Goal: Communication & Community: Participate in discussion

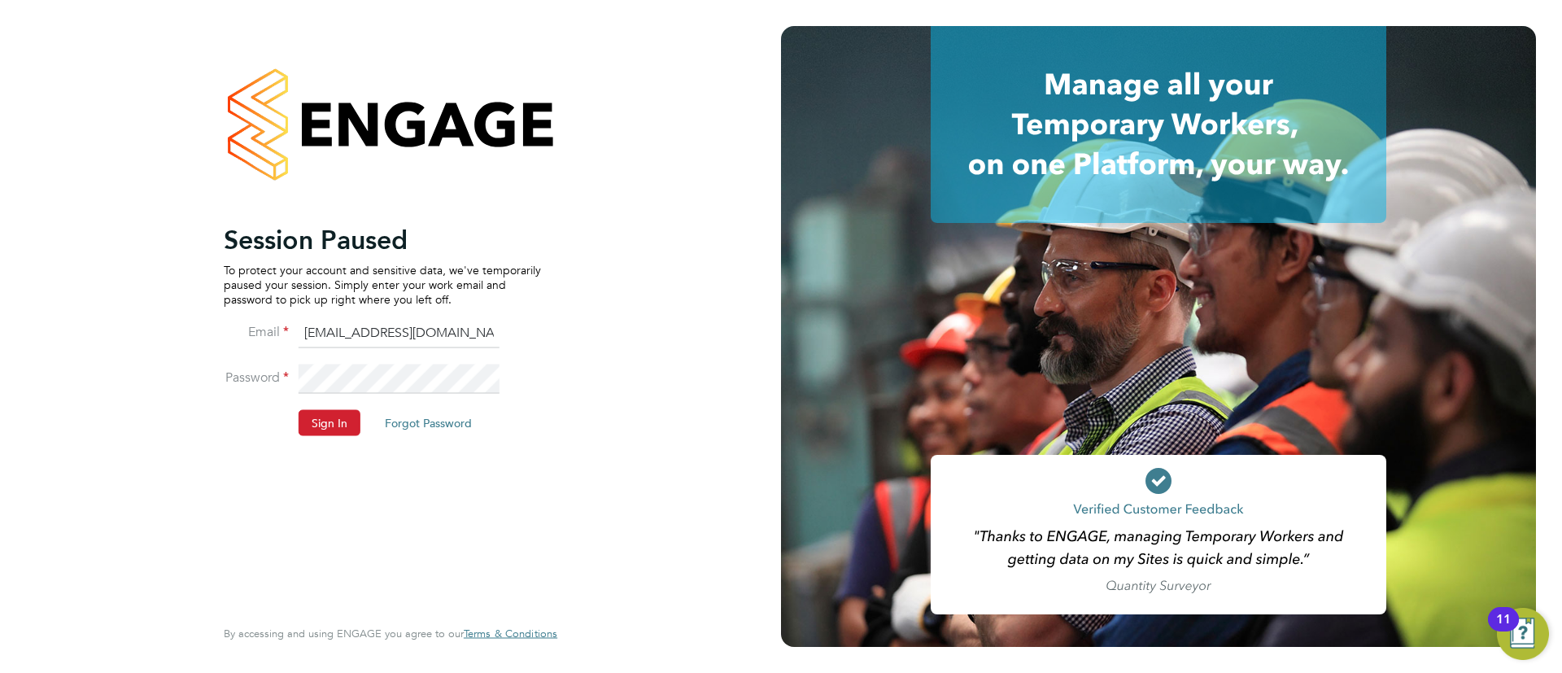
click at [321, 436] on li "Sign In Forgot Password" at bounding box center [382, 430] width 317 height 42
click at [317, 406] on li "Password" at bounding box center [382, 387] width 317 height 46
click at [314, 420] on button "Sign In" at bounding box center [330, 422] width 62 height 26
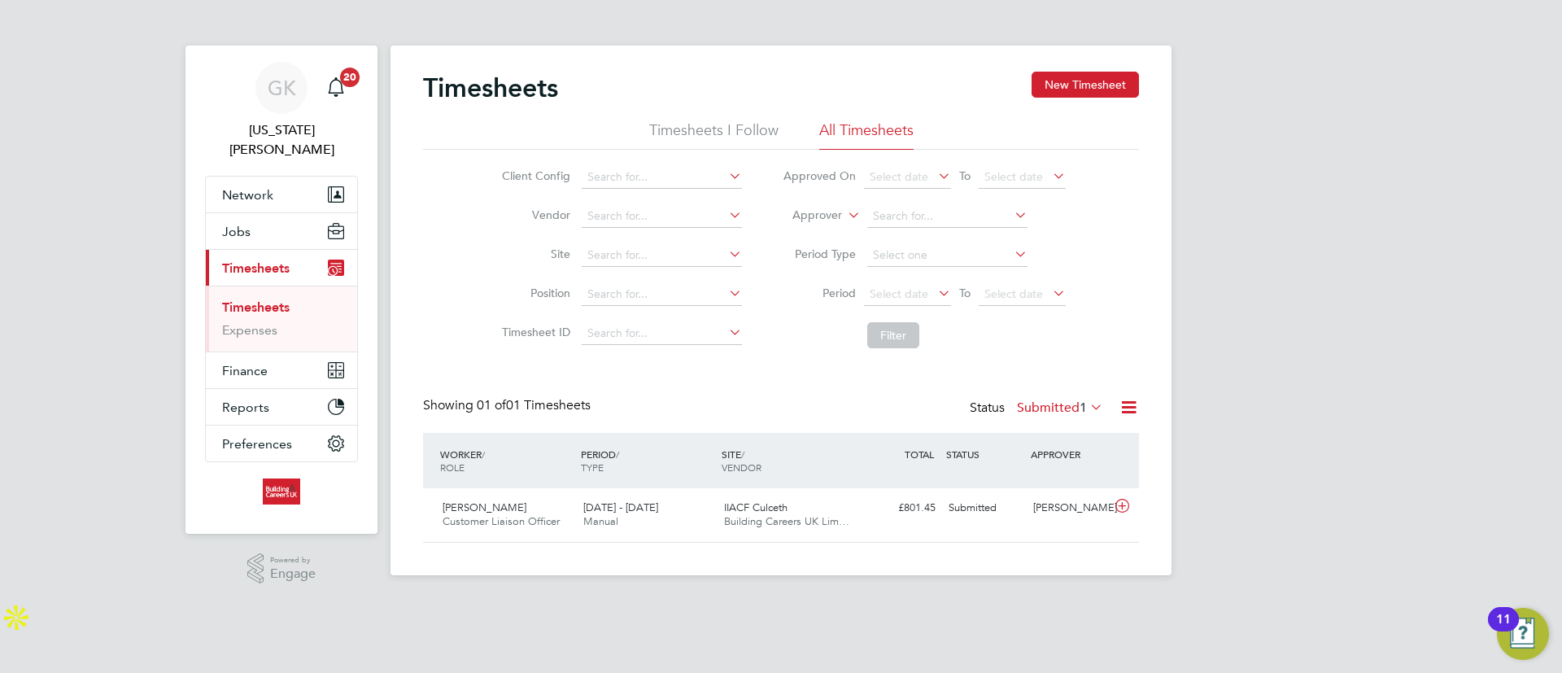
scroll to position [41, 142]
click at [734, 519] on span "Building Careers UK Lim…" at bounding box center [786, 521] width 125 height 14
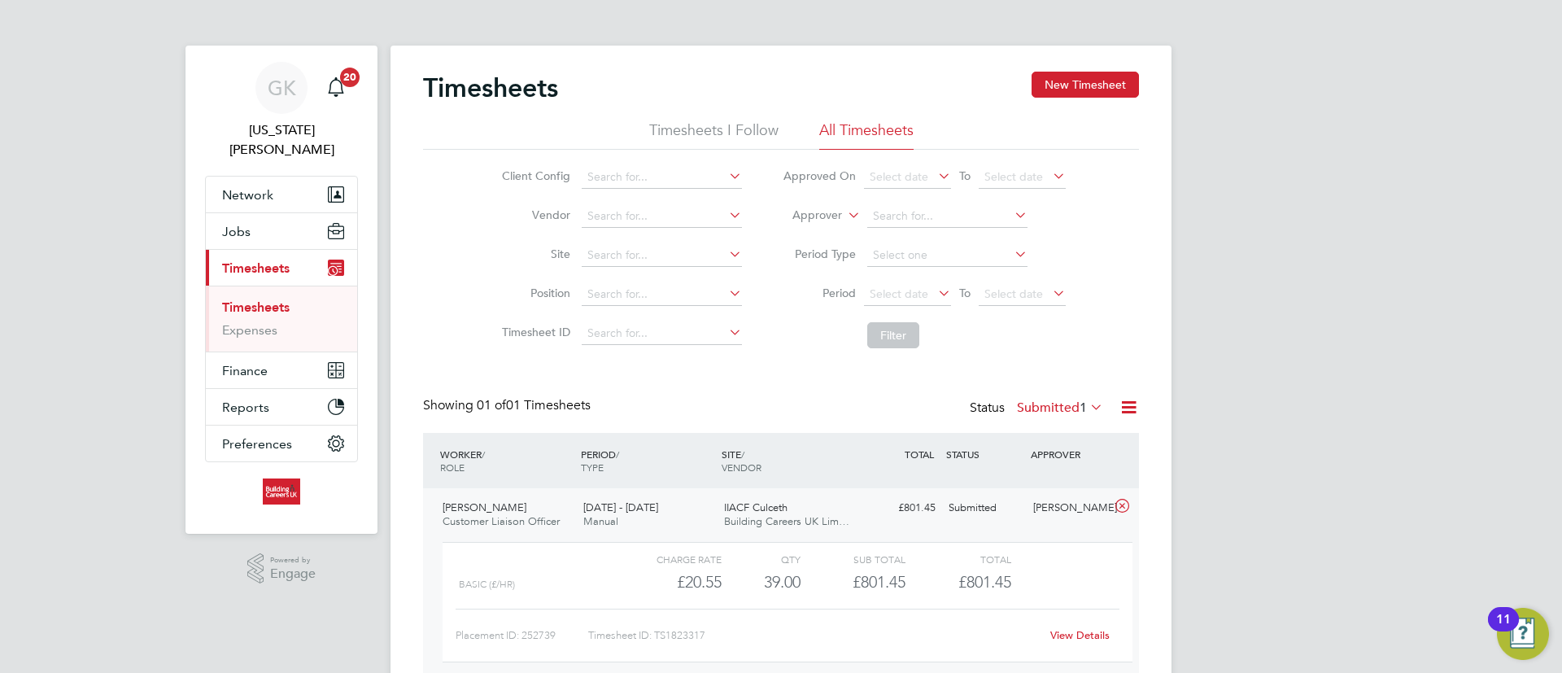
scroll to position [78, 0]
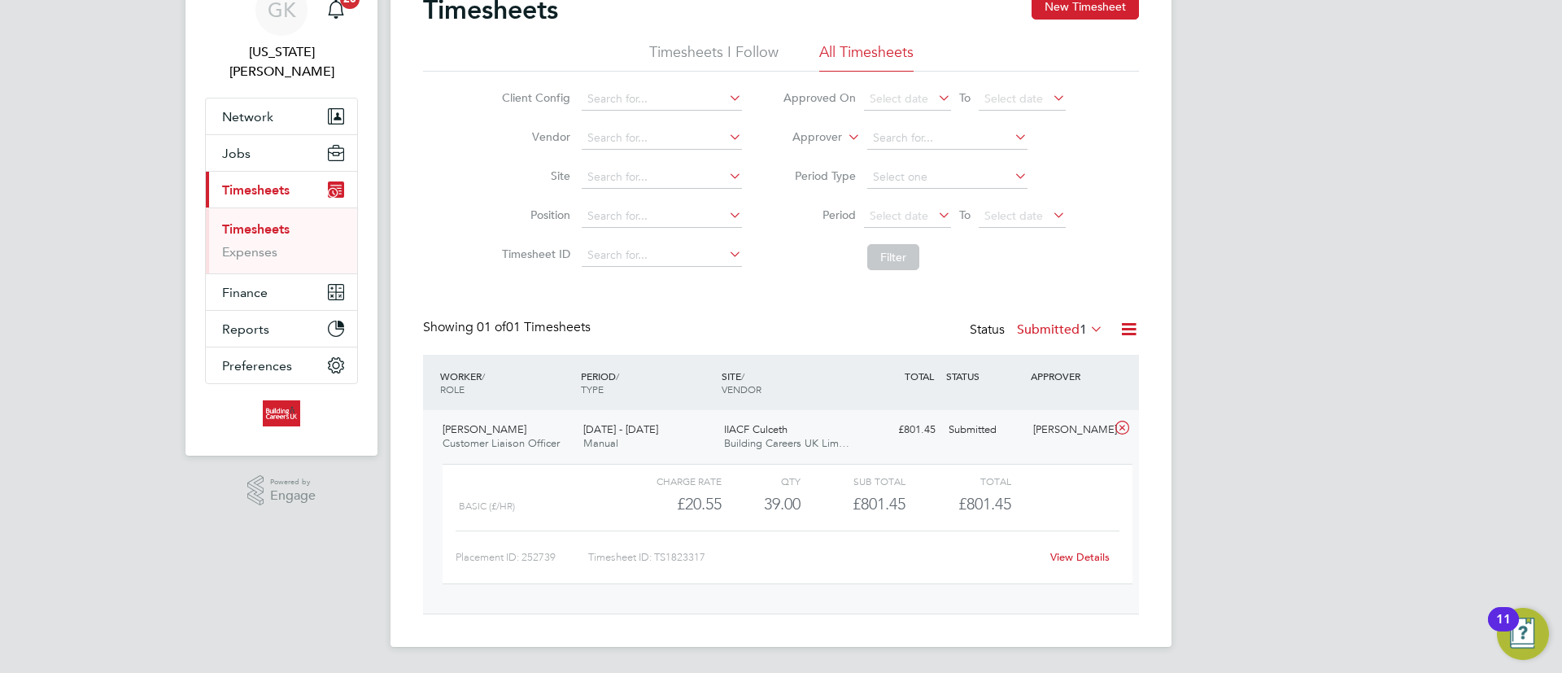
click at [1091, 560] on link "View Details" at bounding box center [1079, 557] width 59 height 14
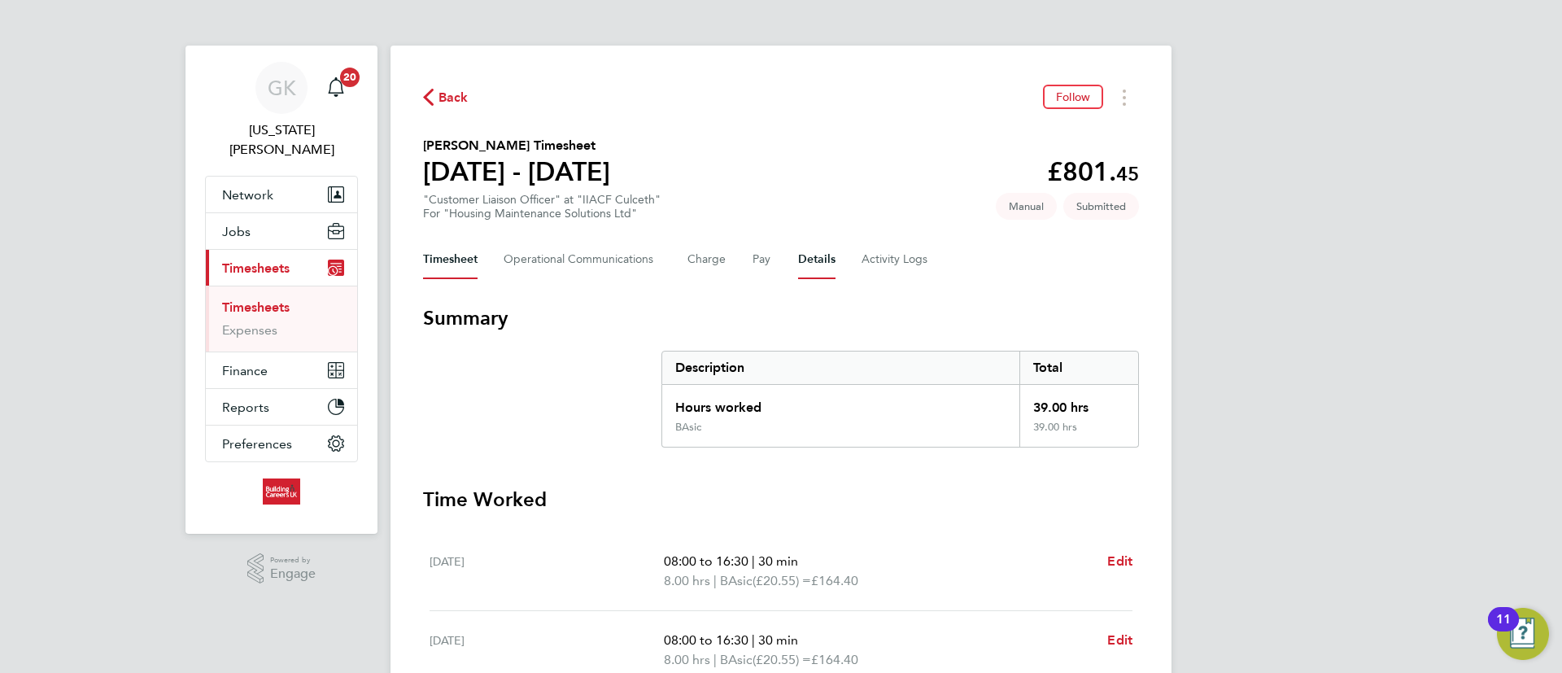
click at [819, 255] on button "Details" at bounding box center [816, 259] width 37 height 39
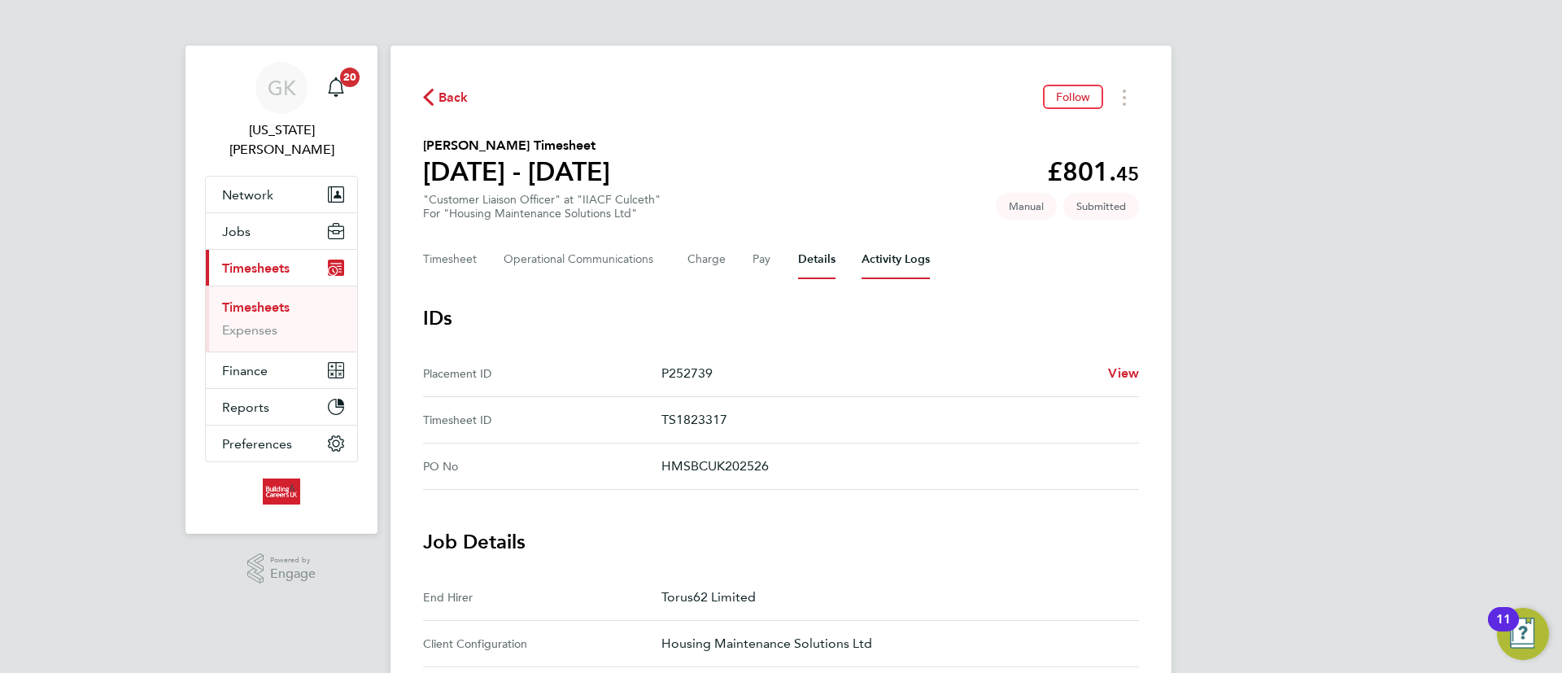
click at [895, 255] on Logs-tab "Activity Logs" at bounding box center [896, 259] width 68 height 39
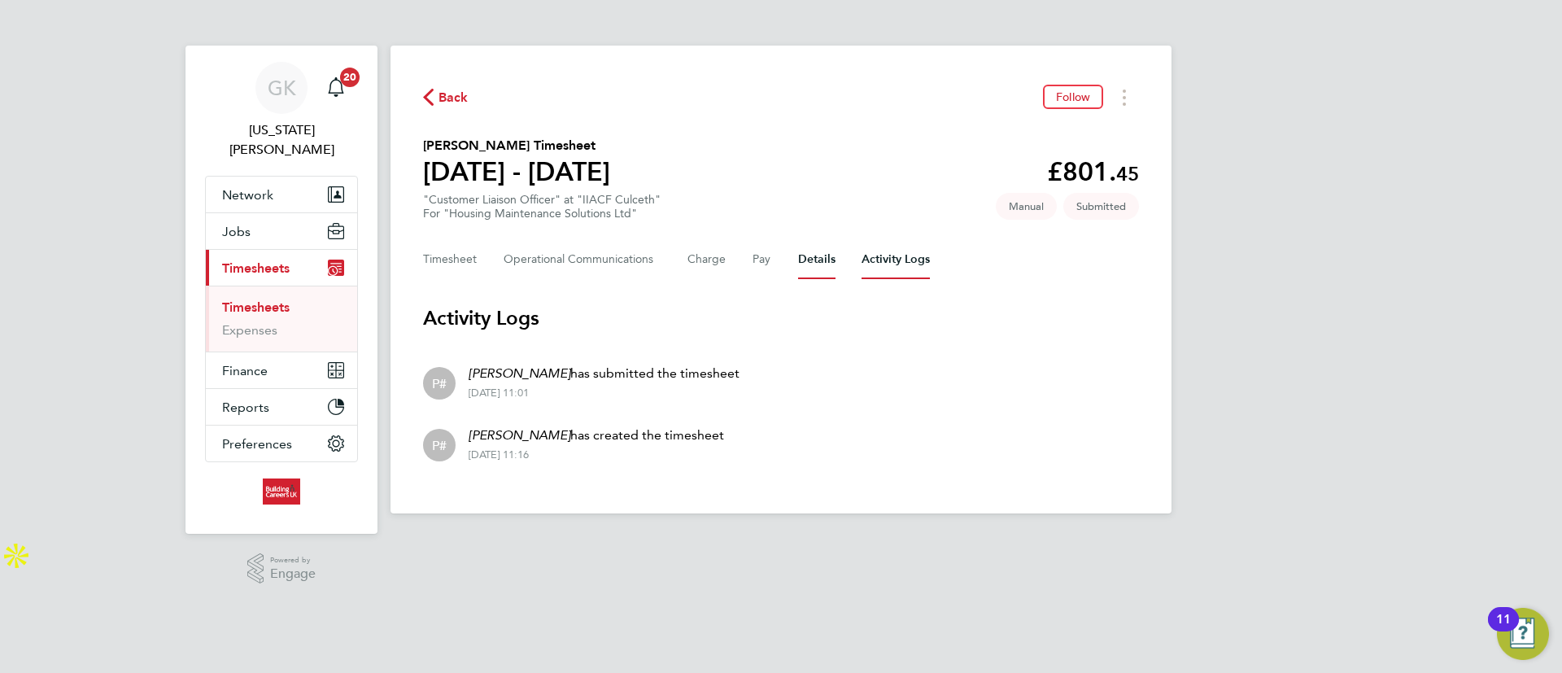
click at [808, 264] on button "Details" at bounding box center [816, 259] width 37 height 39
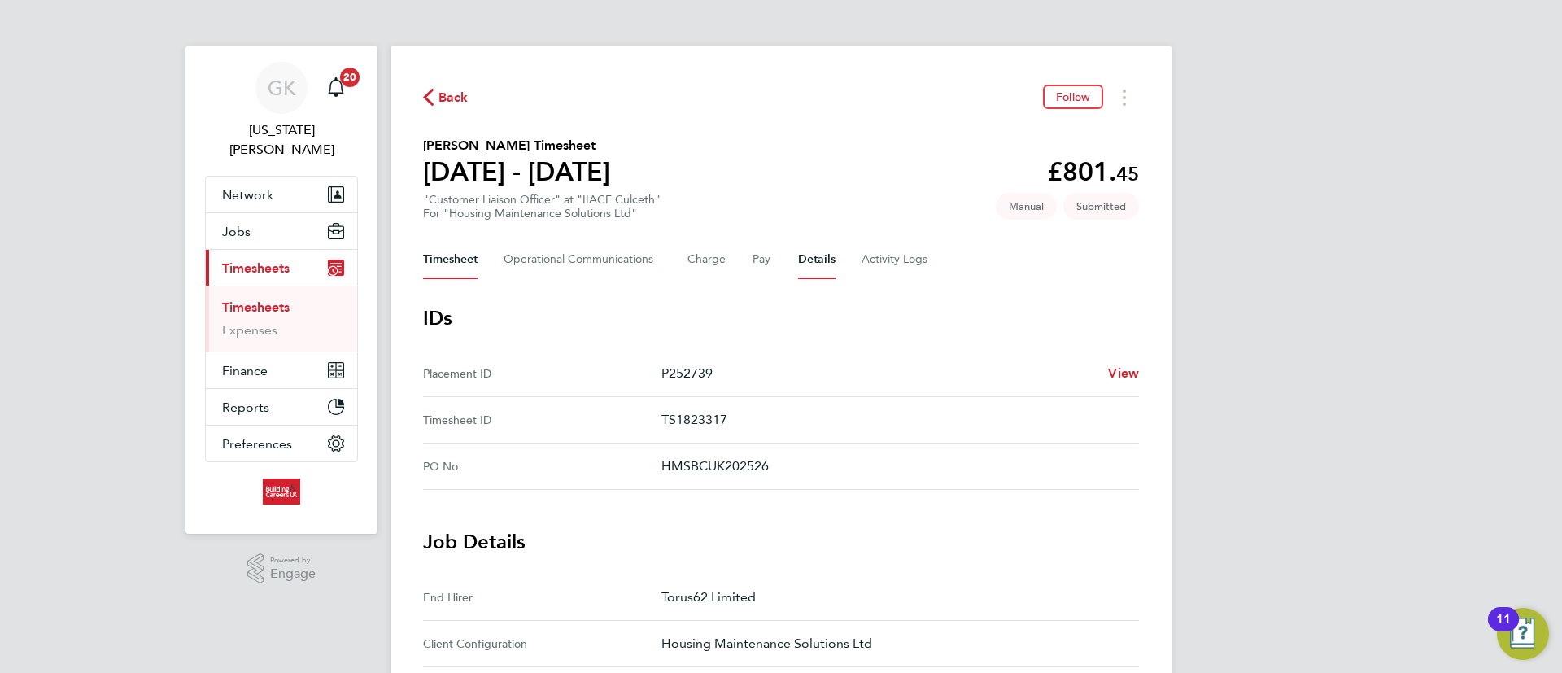
click at [461, 273] on button "Timesheet" at bounding box center [450, 259] width 55 height 39
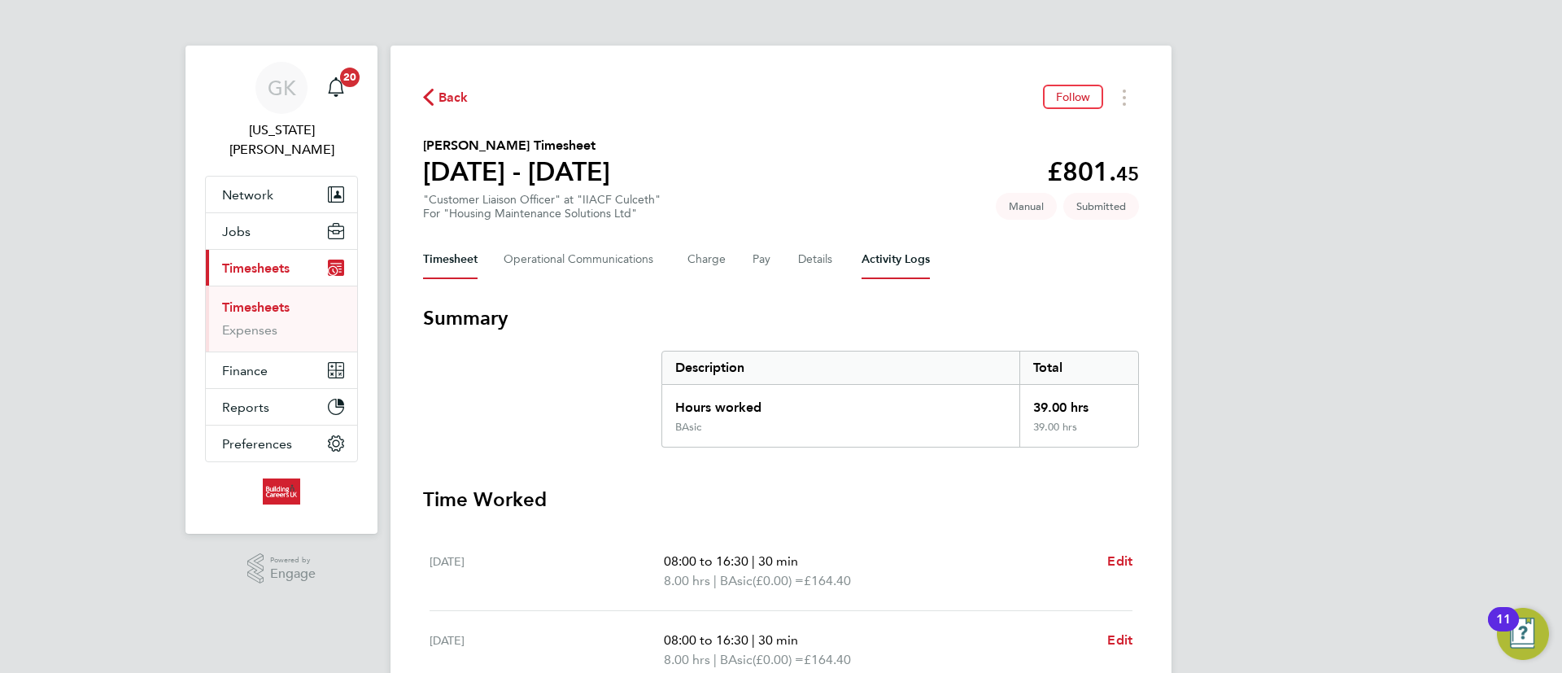
click at [888, 256] on Logs-tab "Activity Logs" at bounding box center [896, 259] width 68 height 39
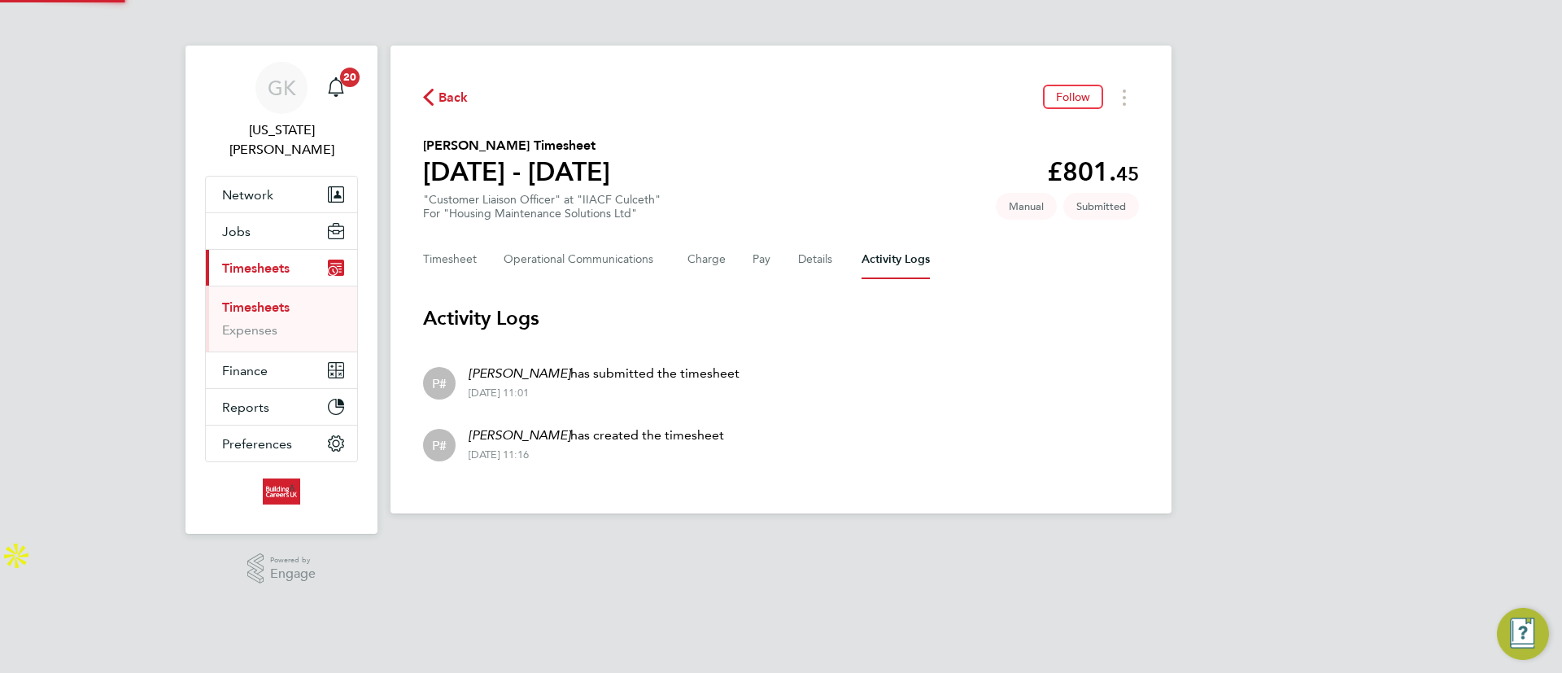
click at [781, 256] on div "Timesheet Operational Communications Charge Pay Details Activity Logs" at bounding box center [781, 259] width 716 height 39
click at [809, 258] on button "Details" at bounding box center [816, 259] width 37 height 39
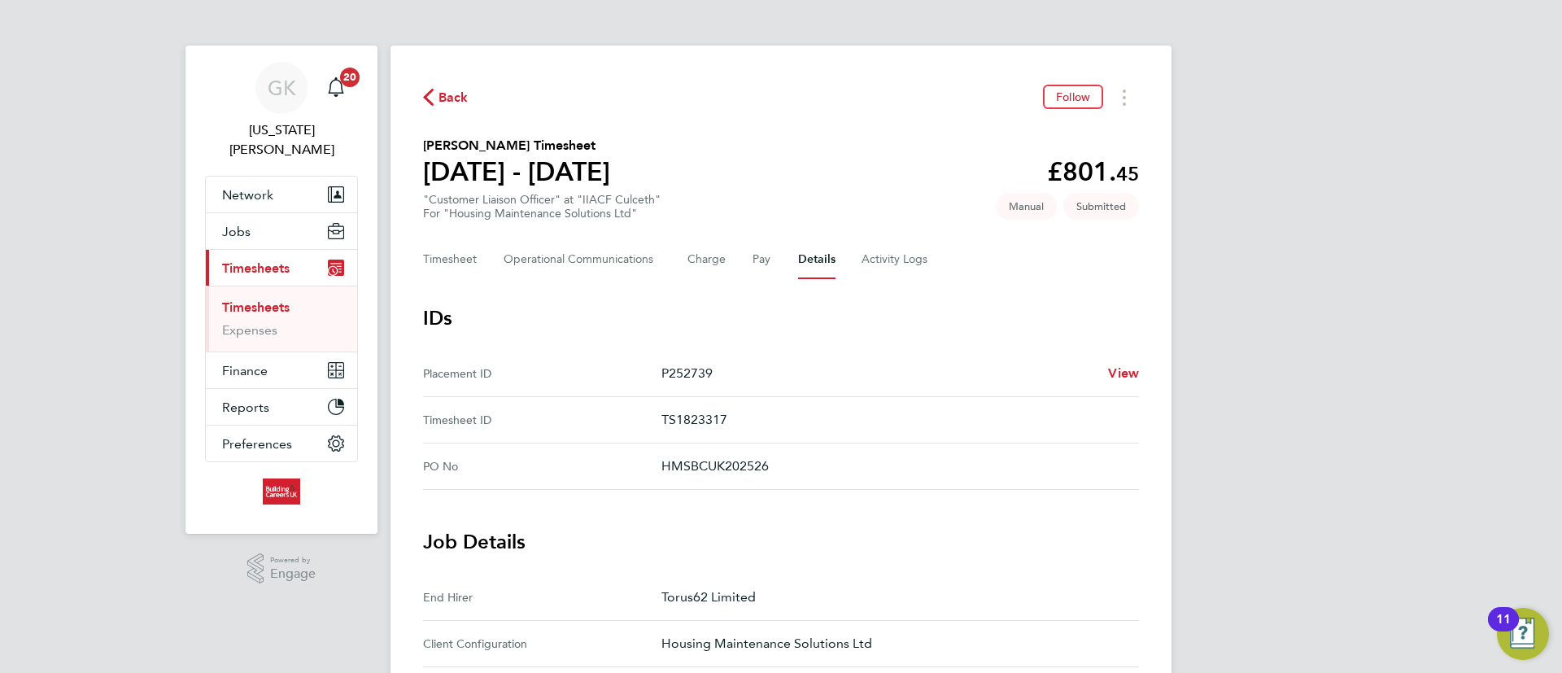
click at [610, 280] on div "Back Follow Carole Gilbert's Timesheet 15 - 21 Sept 2025 £801. 45 "Customer Lia…" at bounding box center [781, 634] width 781 height 1177
click at [610, 269] on Communications-tab "Operational Communications" at bounding box center [583, 259] width 158 height 39
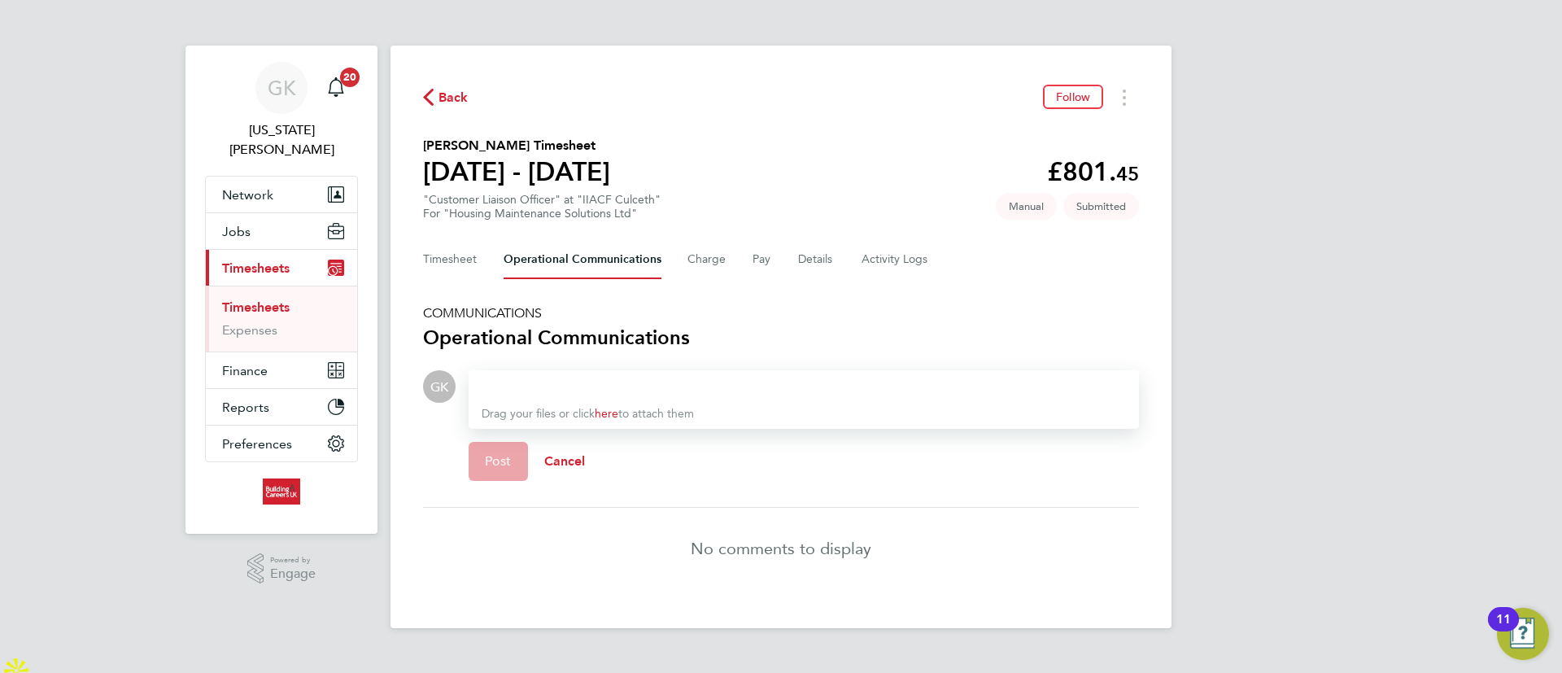
click at [629, 382] on div at bounding box center [804, 387] width 644 height 20
click at [508, 465] on span "Post" at bounding box center [498, 461] width 27 height 16
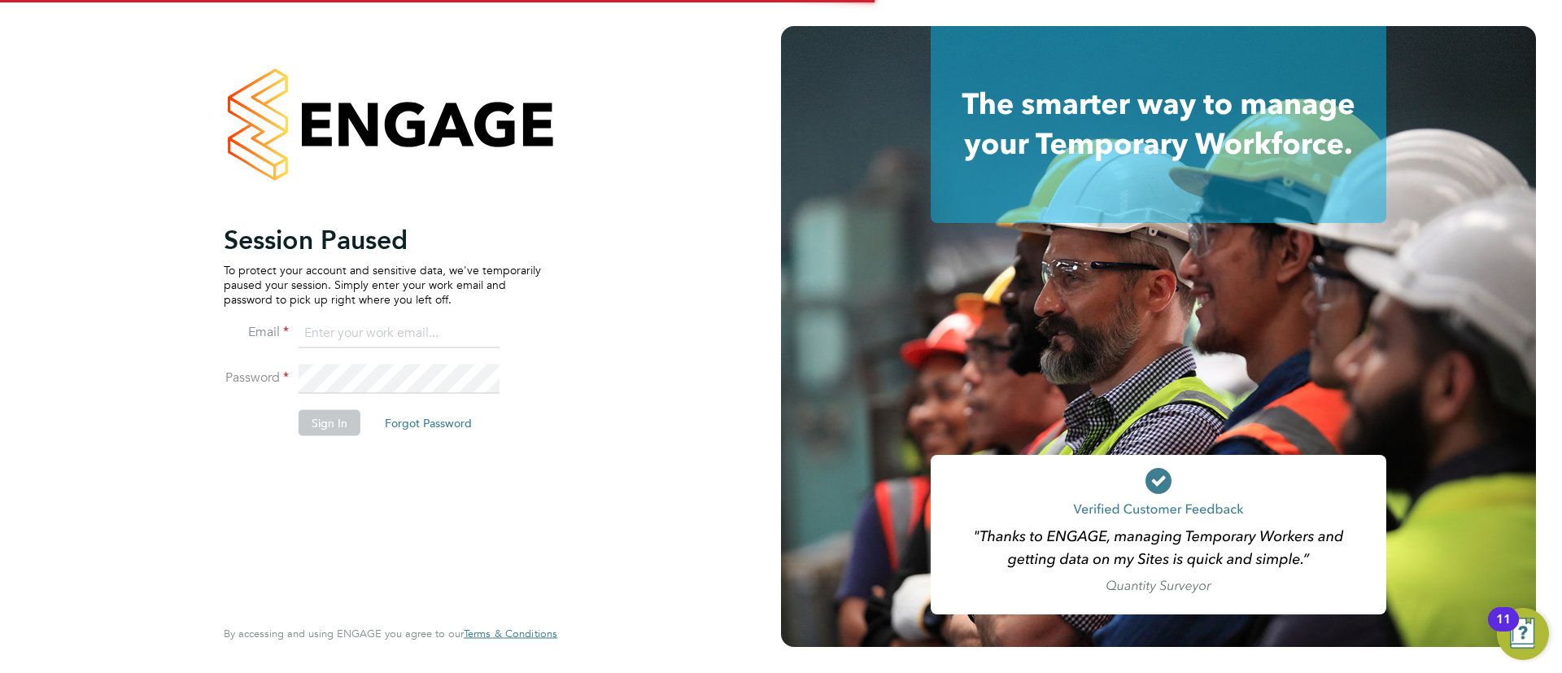
type input "[EMAIL_ADDRESS][DOMAIN_NAME]"
